Goal: Find specific page/section: Find specific page/section

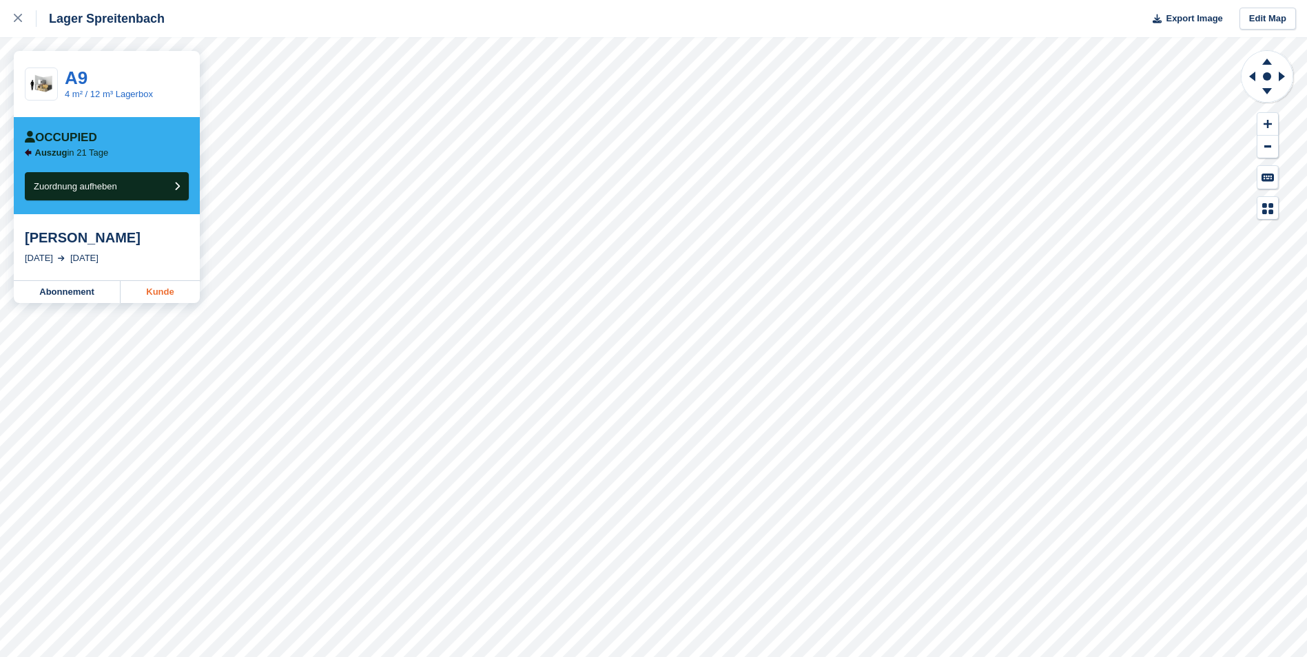
click at [174, 296] on link "Kunde" at bounding box center [160, 292] width 79 height 22
